Goal: Register for event/course

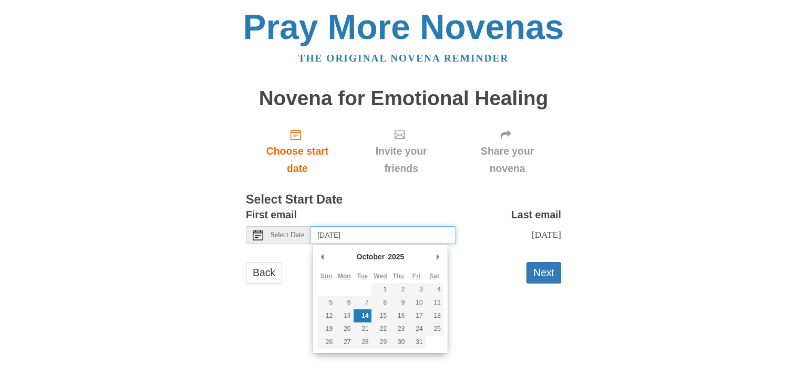
click at [334, 230] on input "Tuesday, October 14th" at bounding box center [383, 235] width 145 height 18
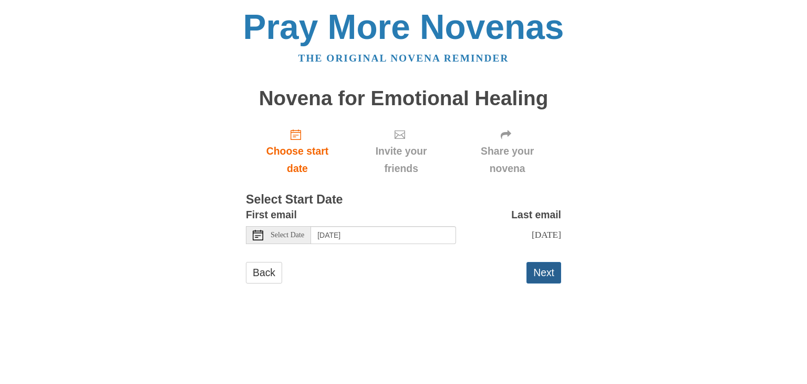
click at [540, 278] on button "Next" at bounding box center [544, 273] width 35 height 22
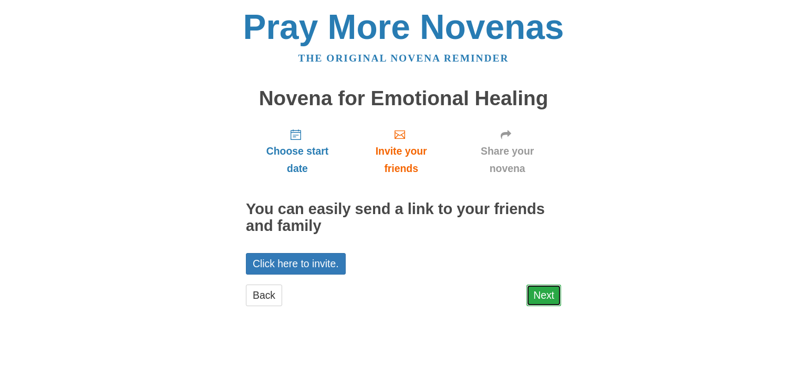
click at [540, 287] on link "Next" at bounding box center [544, 295] width 35 height 22
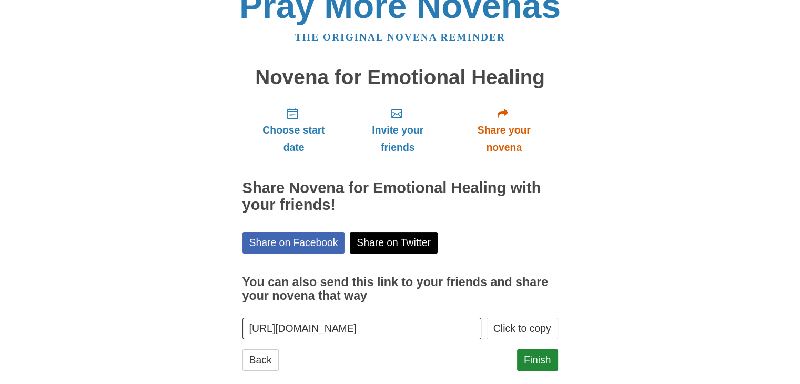
scroll to position [38, 0]
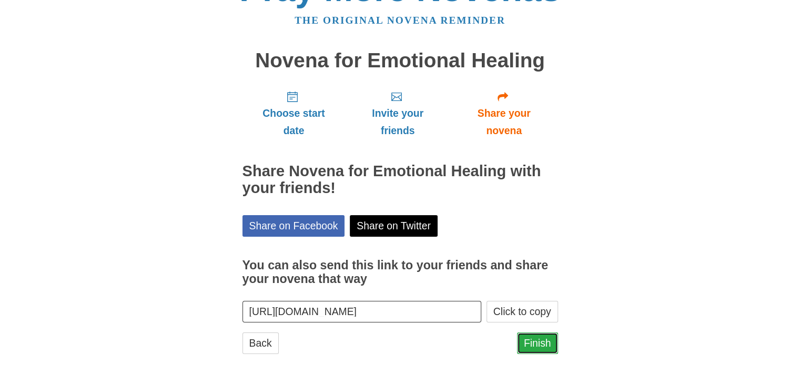
click at [525, 341] on link "Finish" at bounding box center [537, 343] width 41 height 22
